Goal: Information Seeking & Learning: Check status

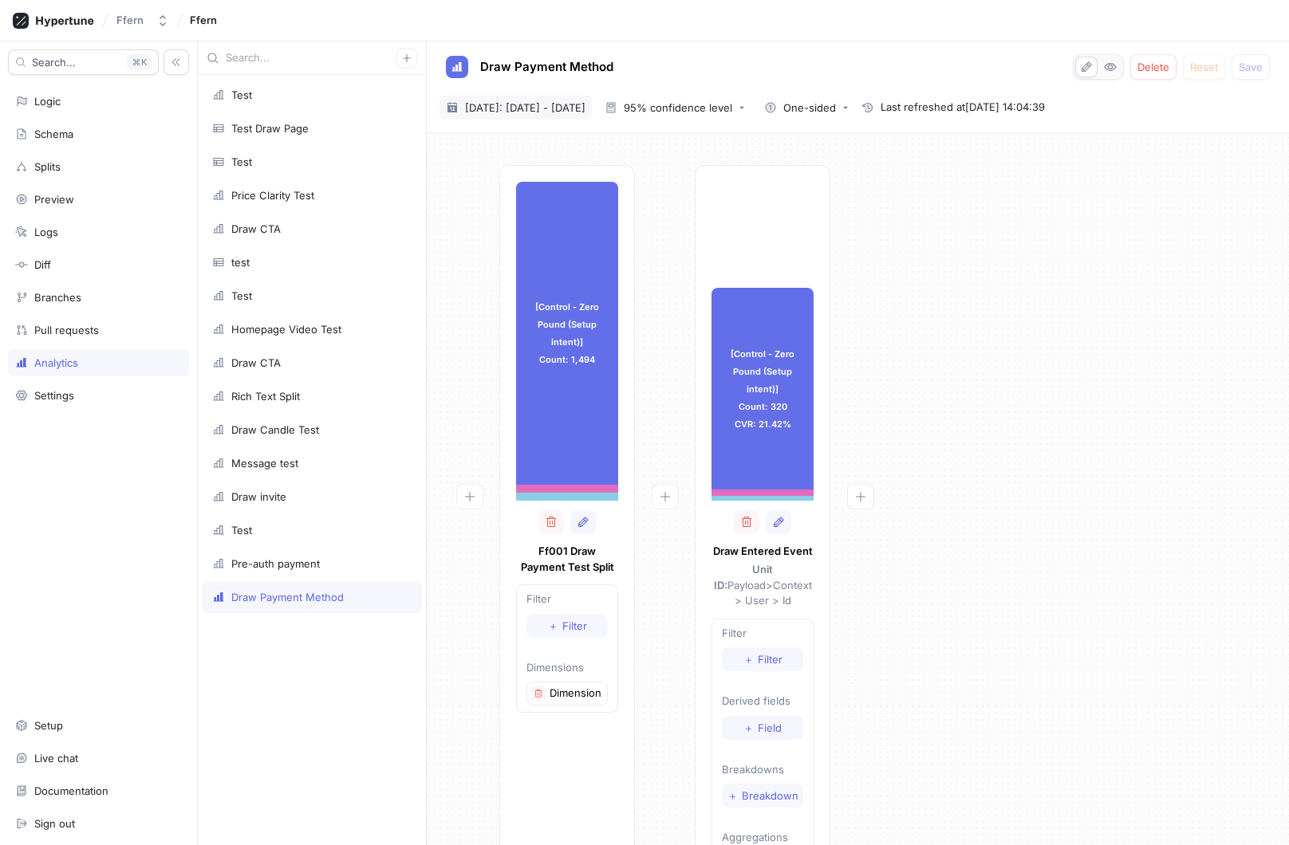
click at [554, 112] on span "[DATE]: [DATE] - [DATE]" at bounding box center [525, 108] width 120 height 16
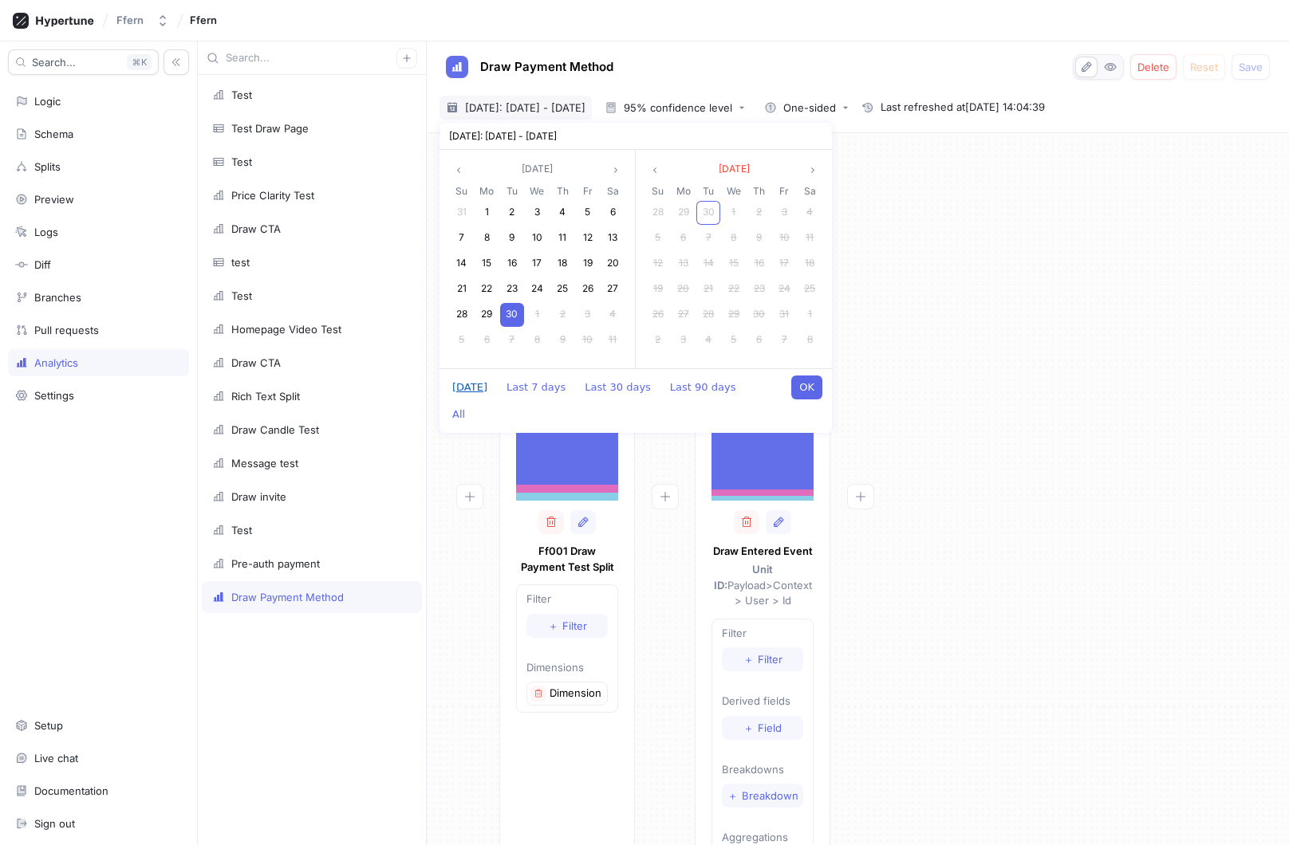
click at [471, 384] on button "Today" at bounding box center [469, 388] width 51 height 24
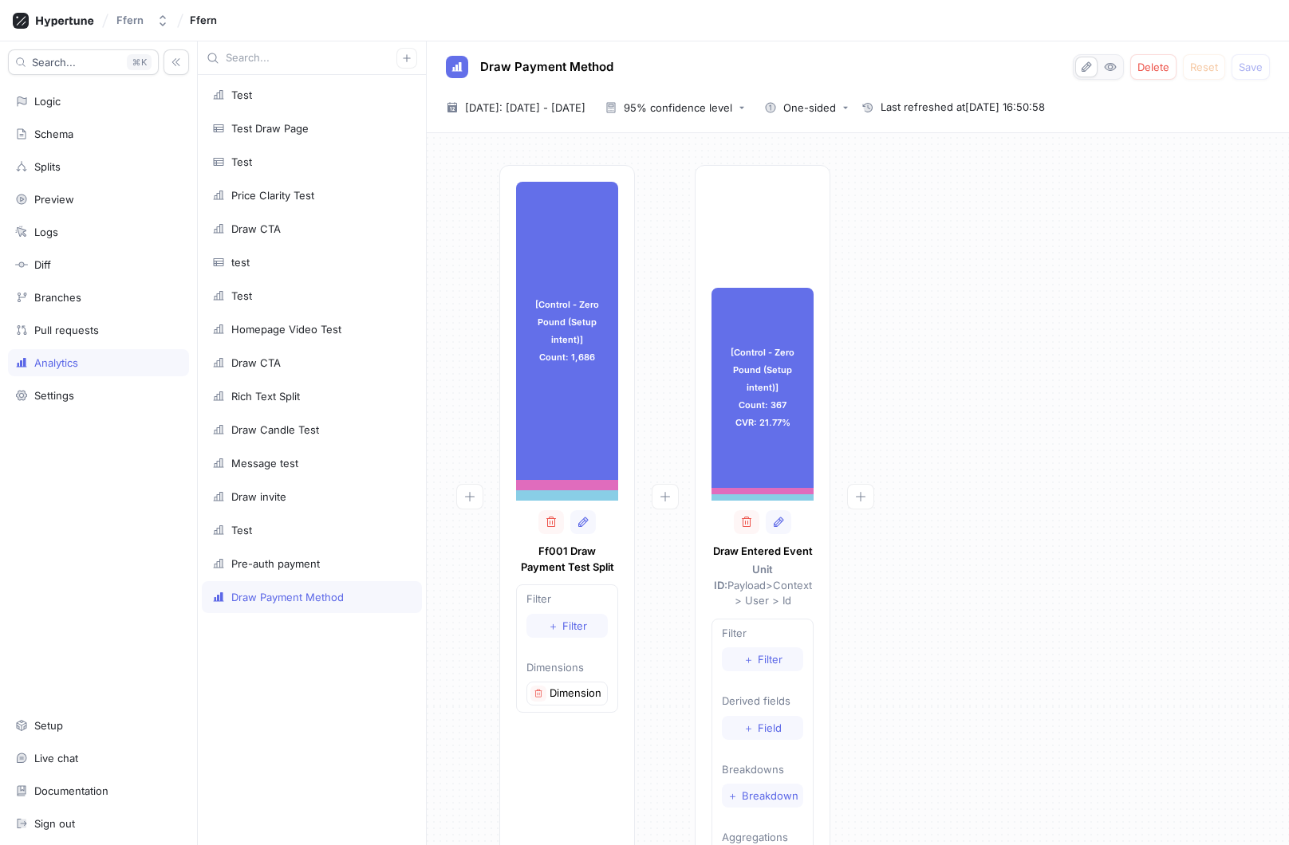
click at [1017, 309] on div "[Control - Zero Pound (Setup intent)] Count: 1,686 [Control - Zero Pound (Setup…" at bounding box center [857, 540] width 837 height 751
